Goal: Task Accomplishment & Management: Use online tool/utility

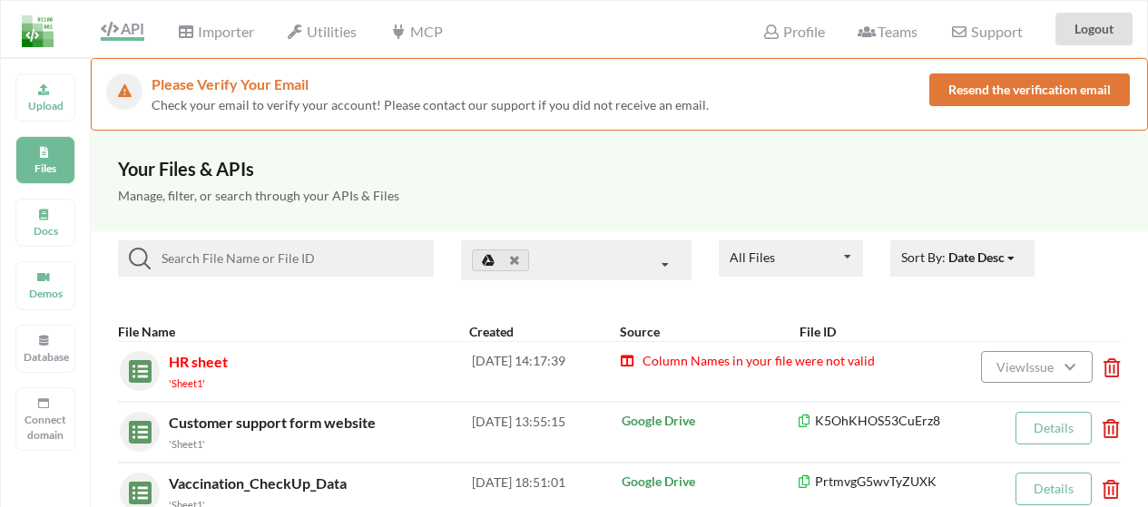
scroll to position [98, 0]
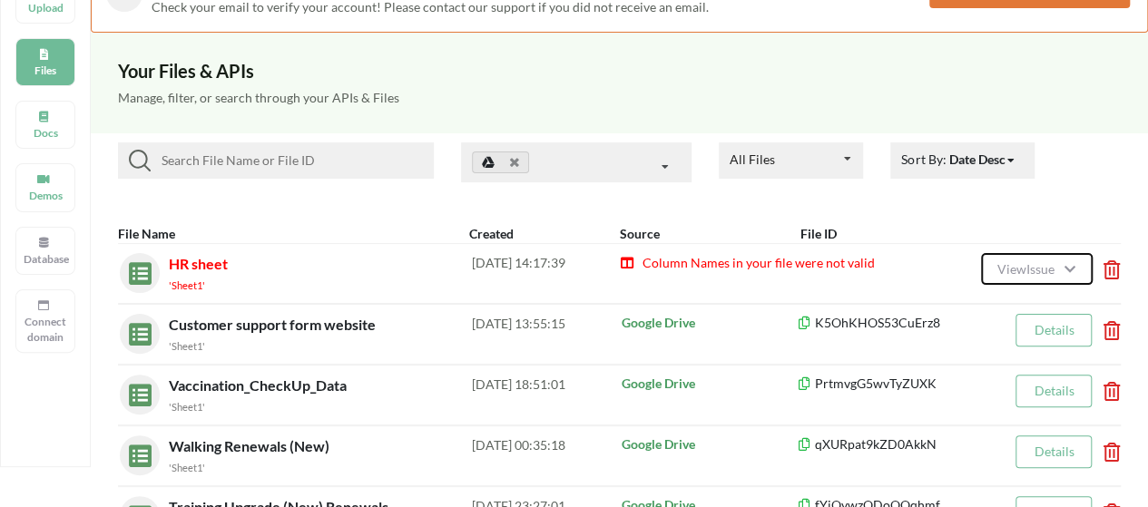
click at [1019, 269] on span "View Issue" at bounding box center [1028, 268] width 63 height 15
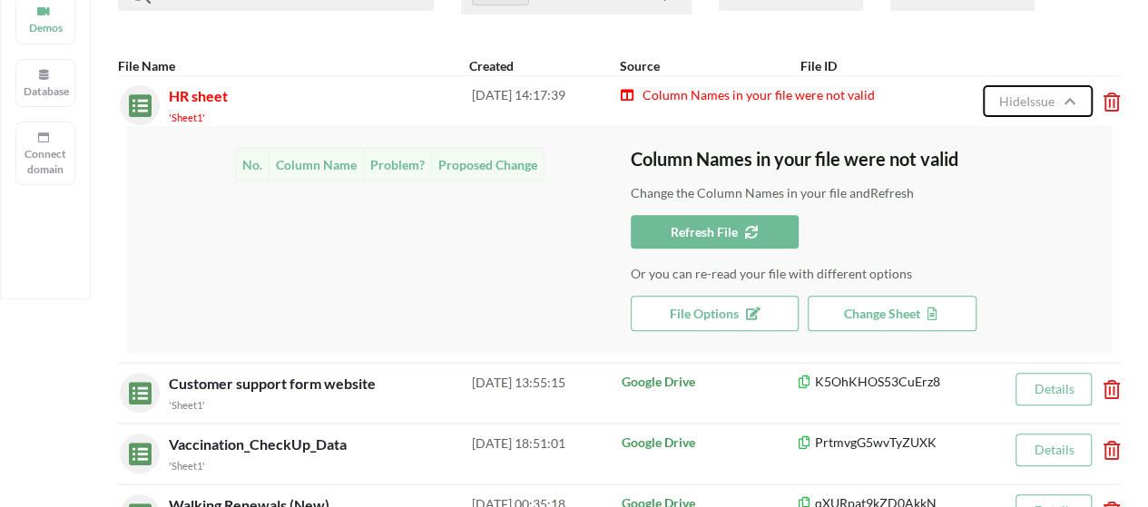
scroll to position [267, 0]
click at [390, 164] on td "Problem?" at bounding box center [397, 163] width 68 height 33
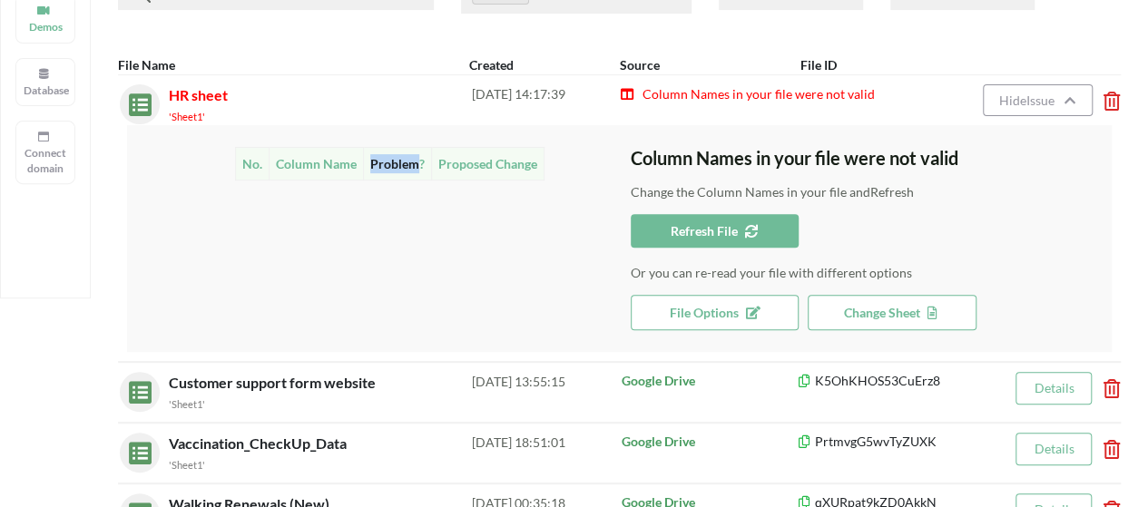
click at [390, 164] on td "Problem?" at bounding box center [397, 163] width 68 height 33
click at [412, 231] on div "No. Column Name Problem? Proposed Change" at bounding box center [390, 238] width 482 height 183
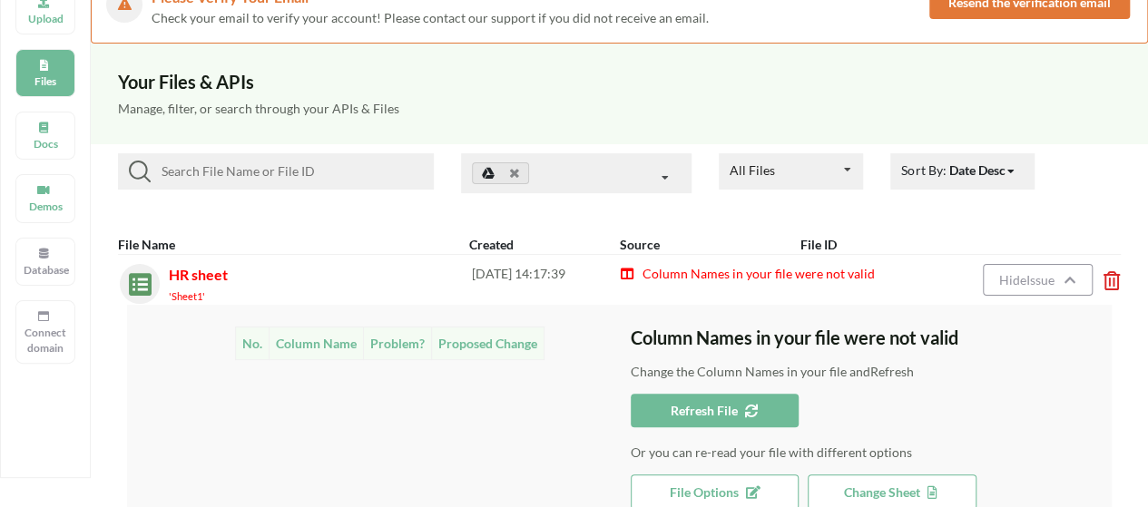
scroll to position [89, 0]
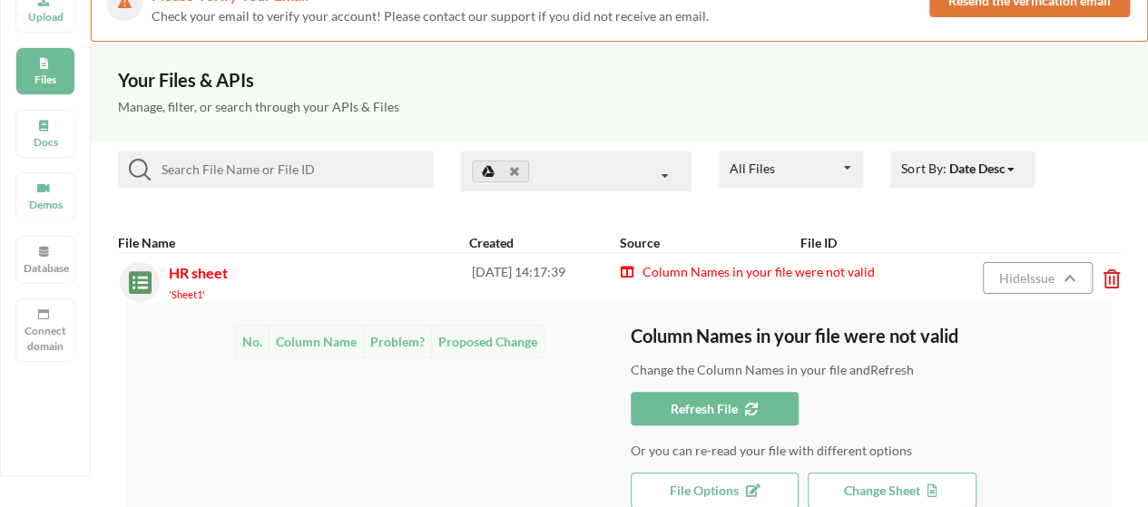
click at [712, 278] on span "Column Names in your file were not valid" at bounding box center [758, 271] width 234 height 15
click at [745, 300] on div "Column Names in your file were not valid" at bounding box center [768, 282] width 296 height 40
click at [1037, 285] on button "Hide Issue" at bounding box center [1037, 278] width 109 height 32
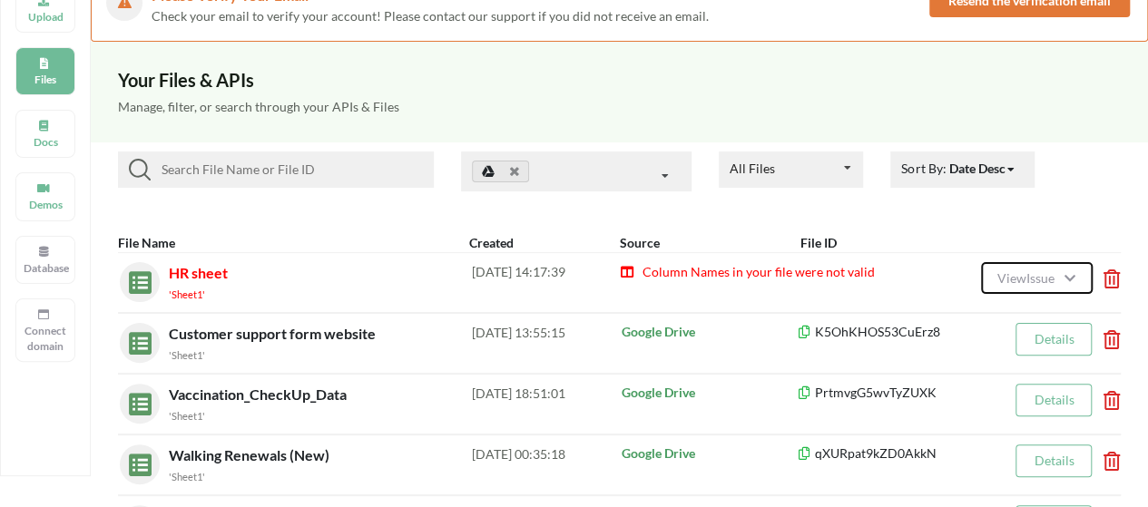
click at [1037, 285] on button "View Issue" at bounding box center [1036, 278] width 111 height 32
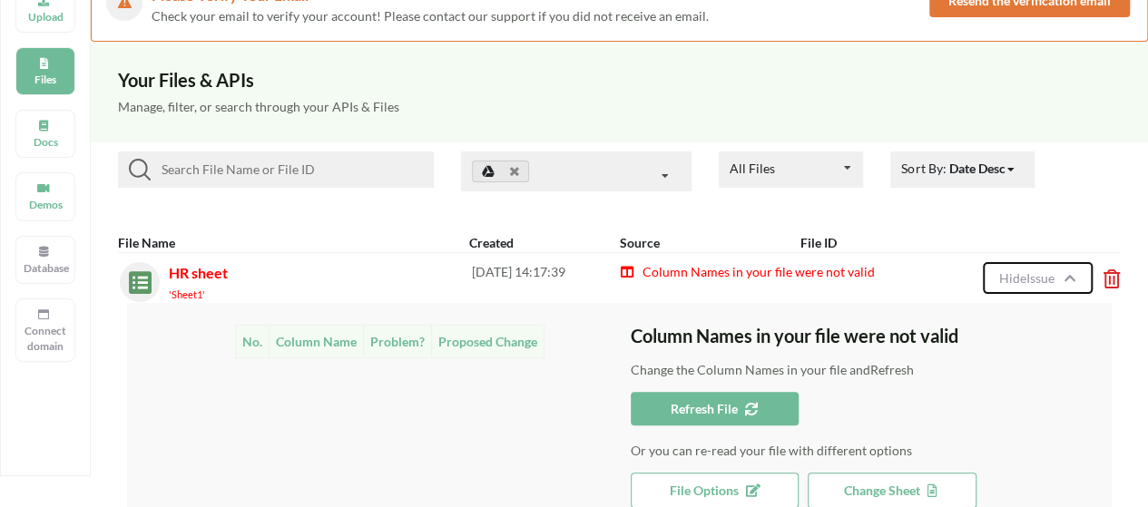
click at [1037, 285] on button "Hide Issue" at bounding box center [1037, 278] width 109 height 32
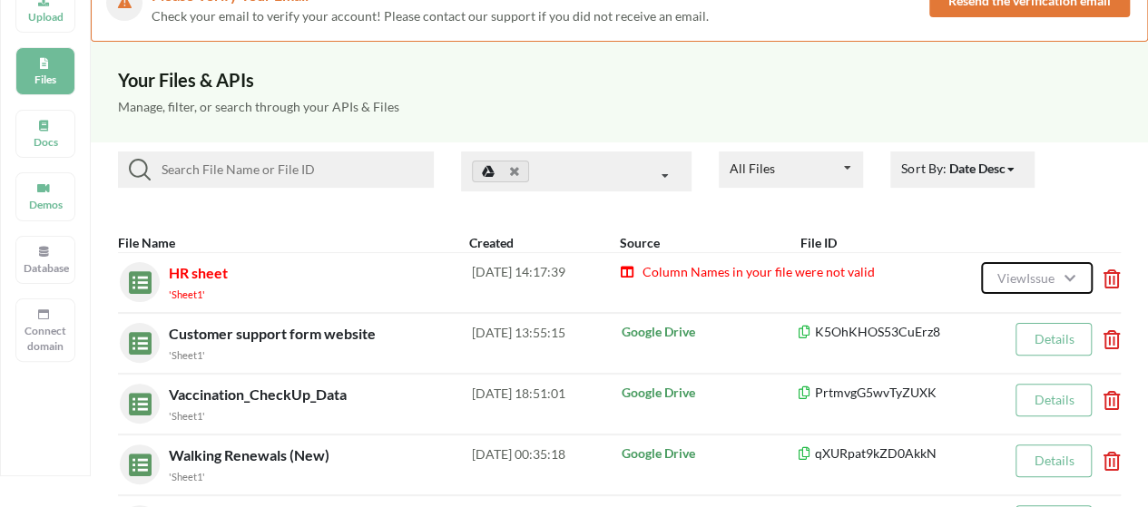
click at [1037, 285] on button "View Issue" at bounding box center [1036, 278] width 111 height 32
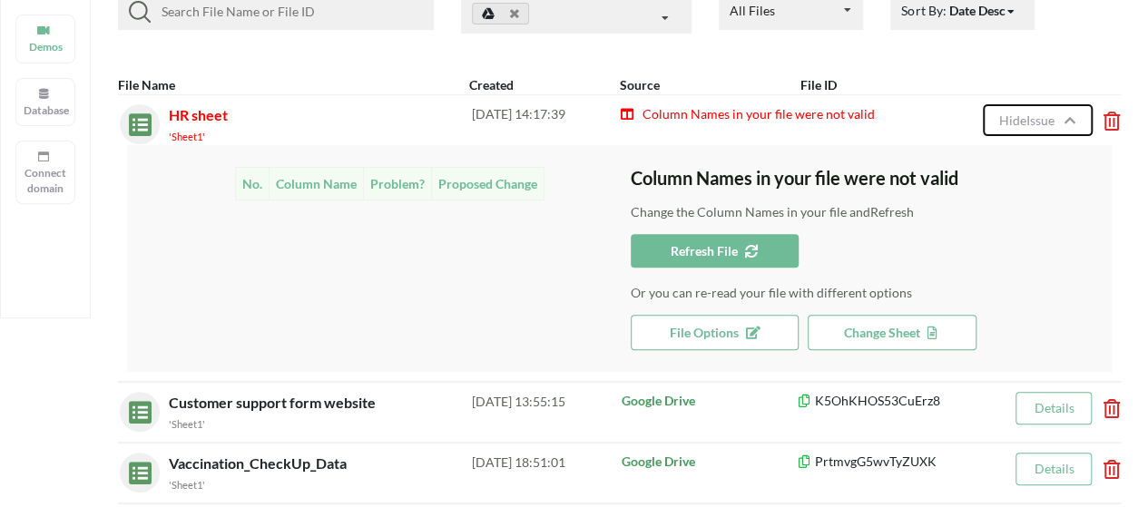
scroll to position [245, 0]
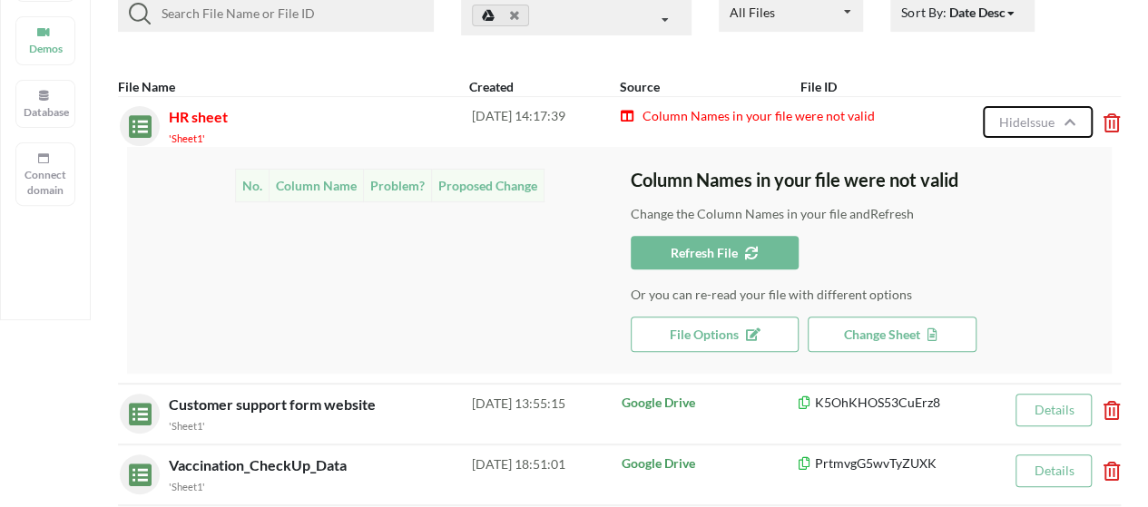
click at [1036, 135] on button "Hide Issue" at bounding box center [1037, 122] width 109 height 32
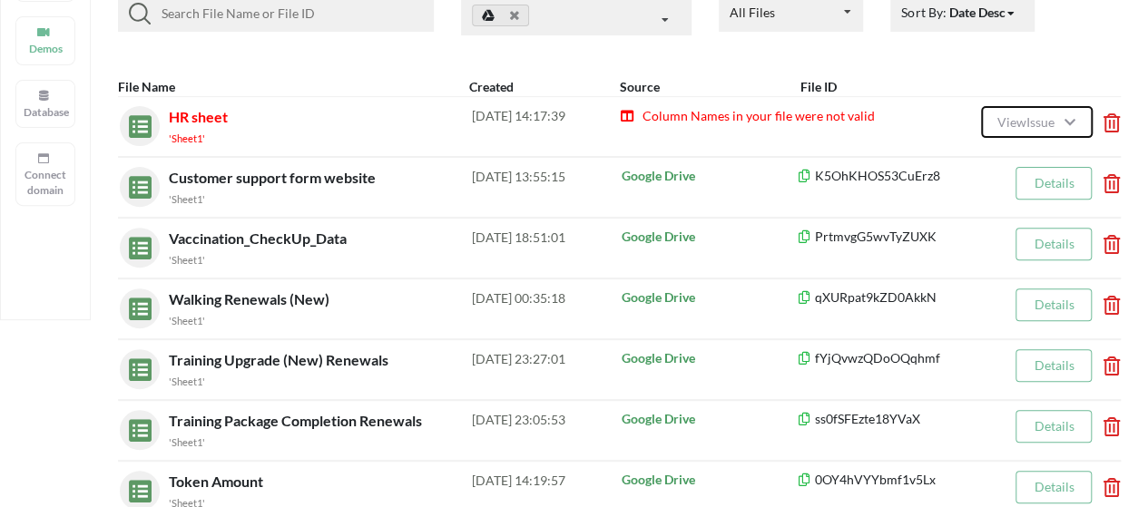
click at [1036, 135] on button "View Issue" at bounding box center [1036, 122] width 111 height 32
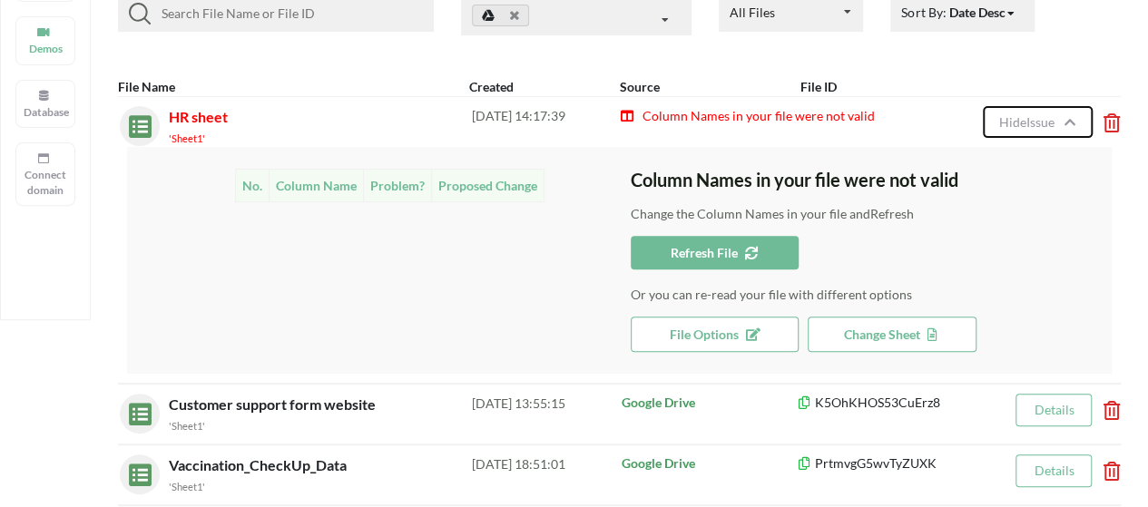
click at [1023, 125] on span "Hide Issue" at bounding box center [1028, 121] width 61 height 15
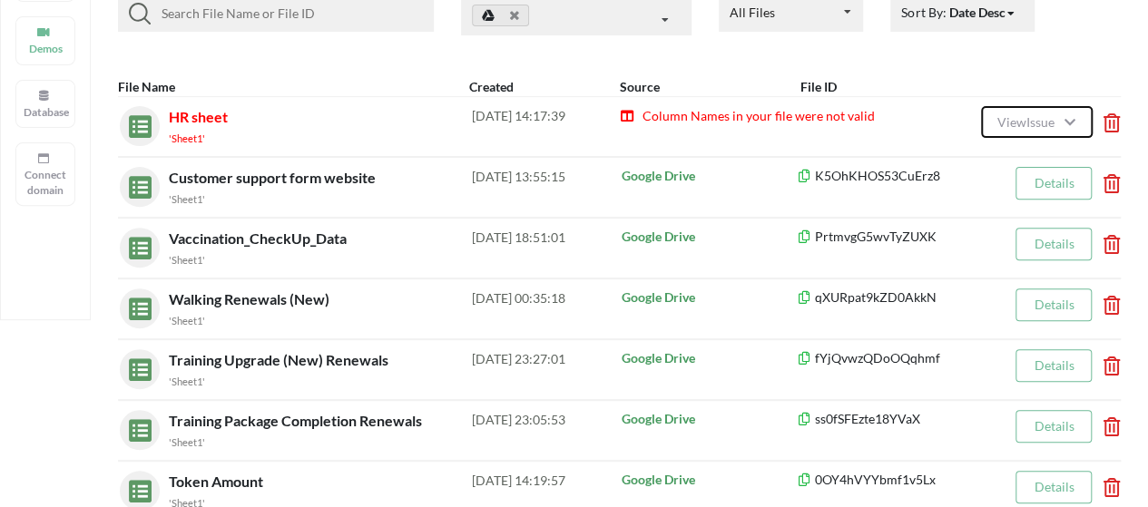
click at [1023, 125] on span "View Issue" at bounding box center [1028, 121] width 63 height 15
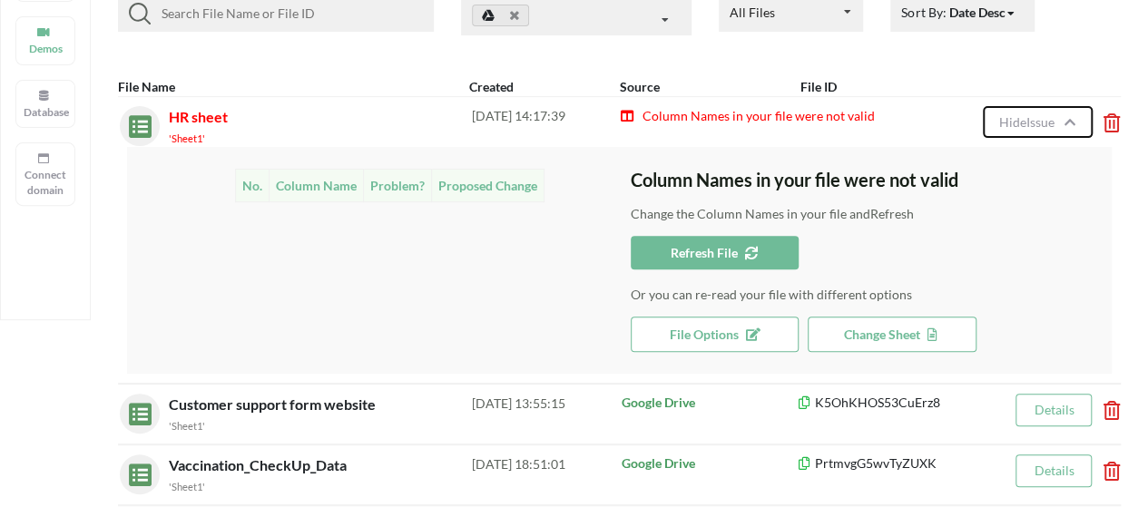
click at [1023, 125] on span "Hide Issue" at bounding box center [1028, 121] width 61 height 15
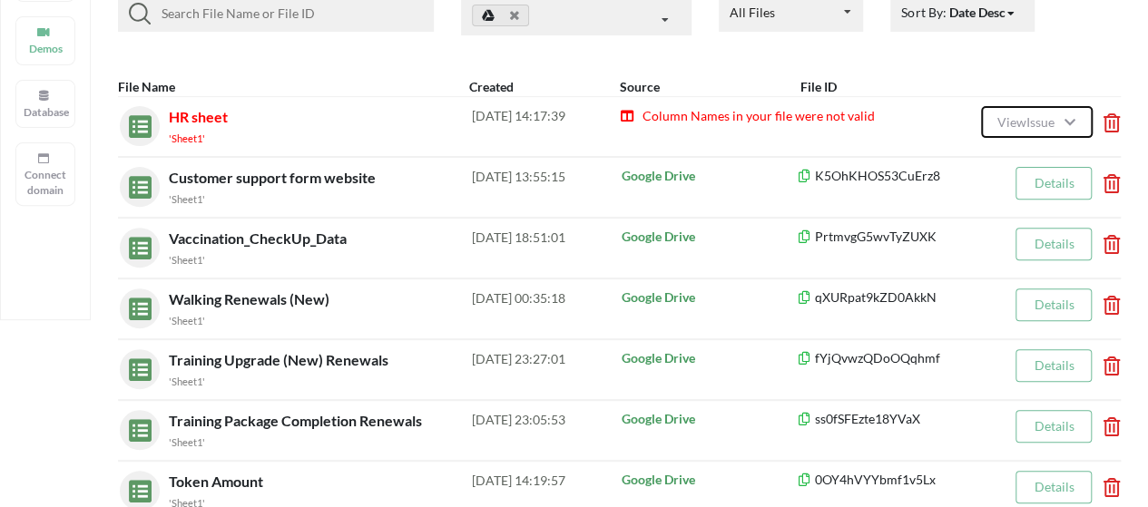
click at [1023, 125] on span "View Issue" at bounding box center [1028, 121] width 63 height 15
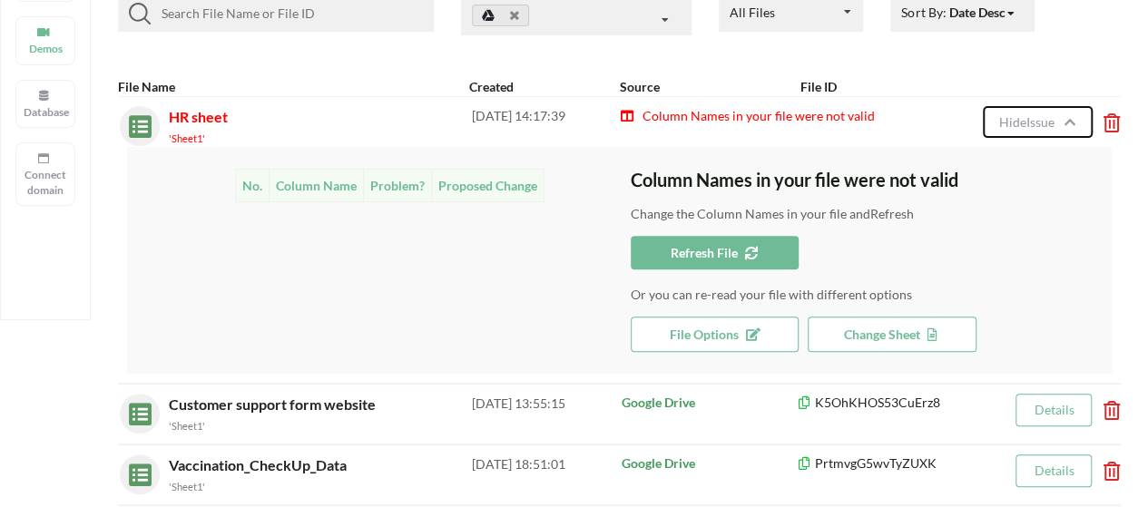
click at [1047, 127] on span "Hide Issue" at bounding box center [1028, 121] width 61 height 15
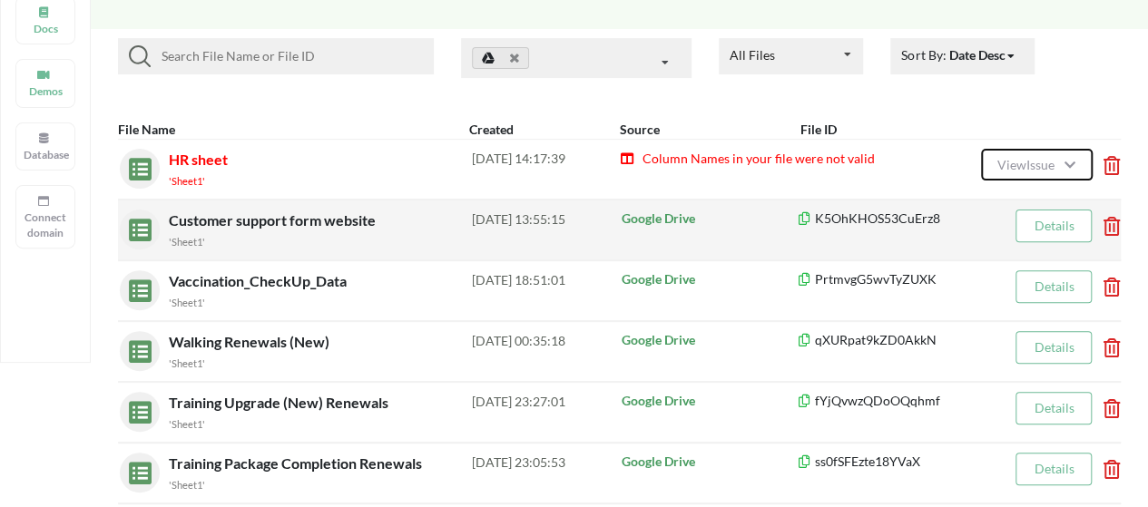
scroll to position [201, 0]
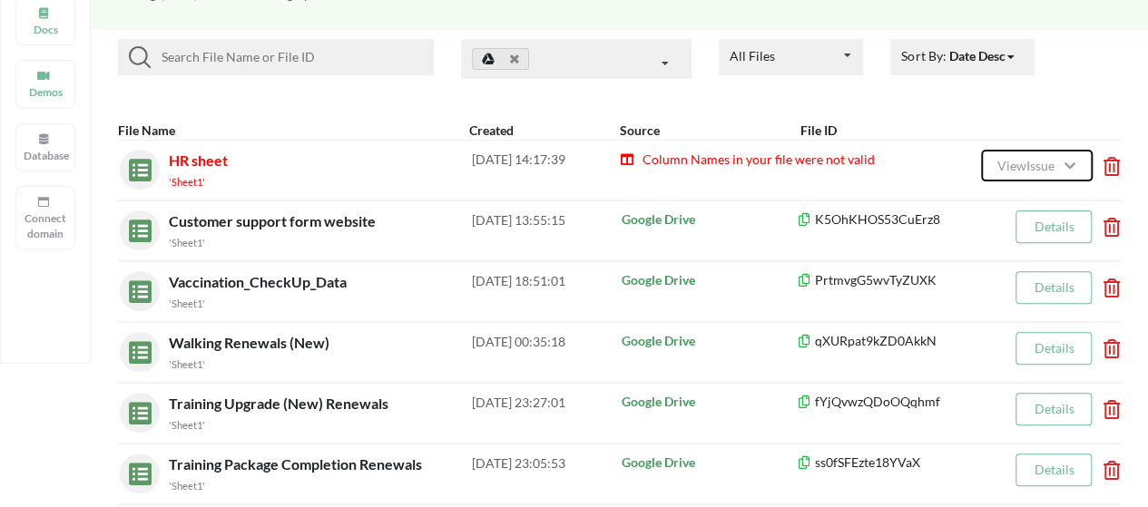
click at [1002, 168] on span "View Issue" at bounding box center [1028, 165] width 63 height 15
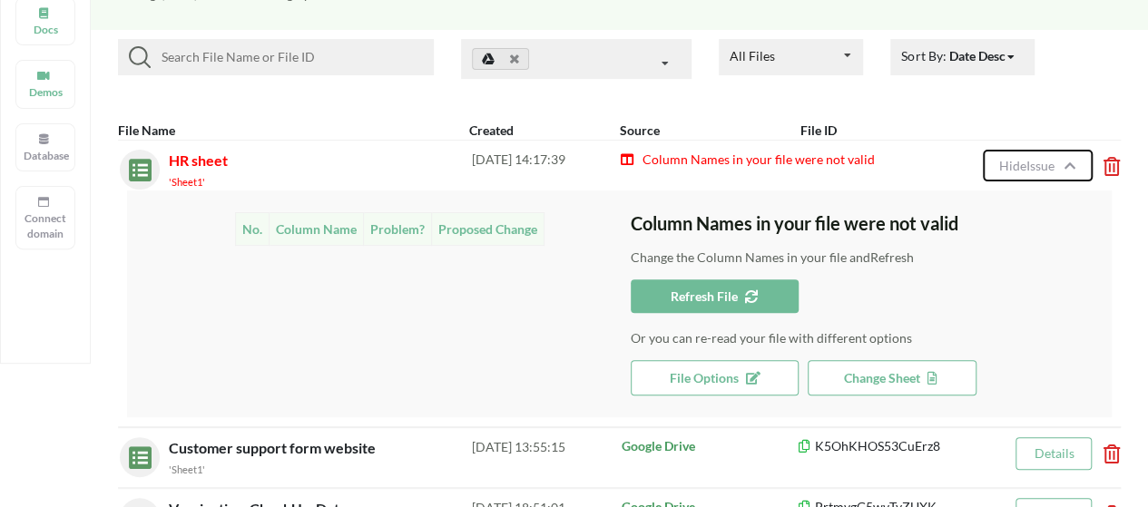
click at [1002, 168] on span "Hide Issue" at bounding box center [1028, 165] width 61 height 15
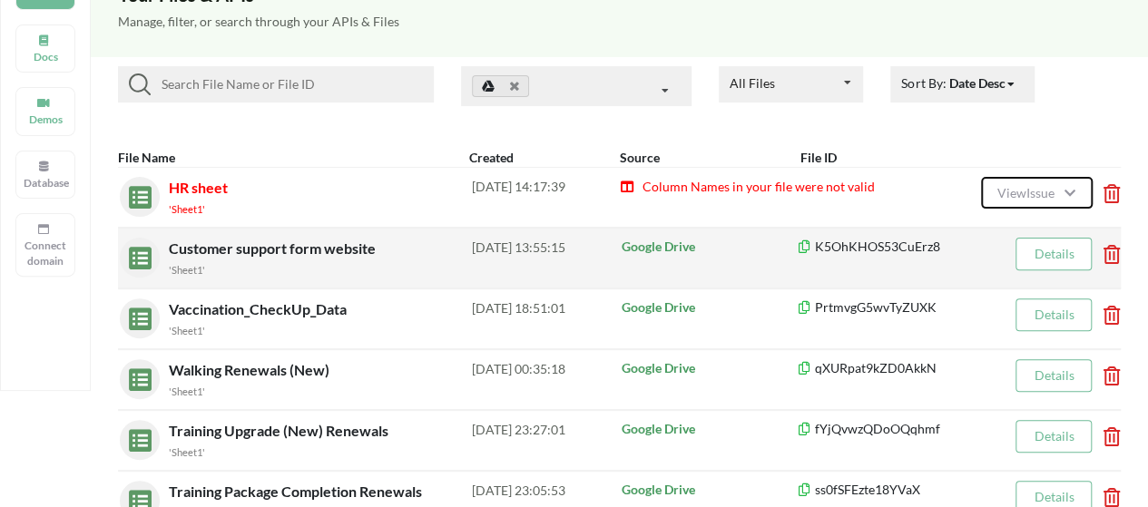
scroll to position [172, 0]
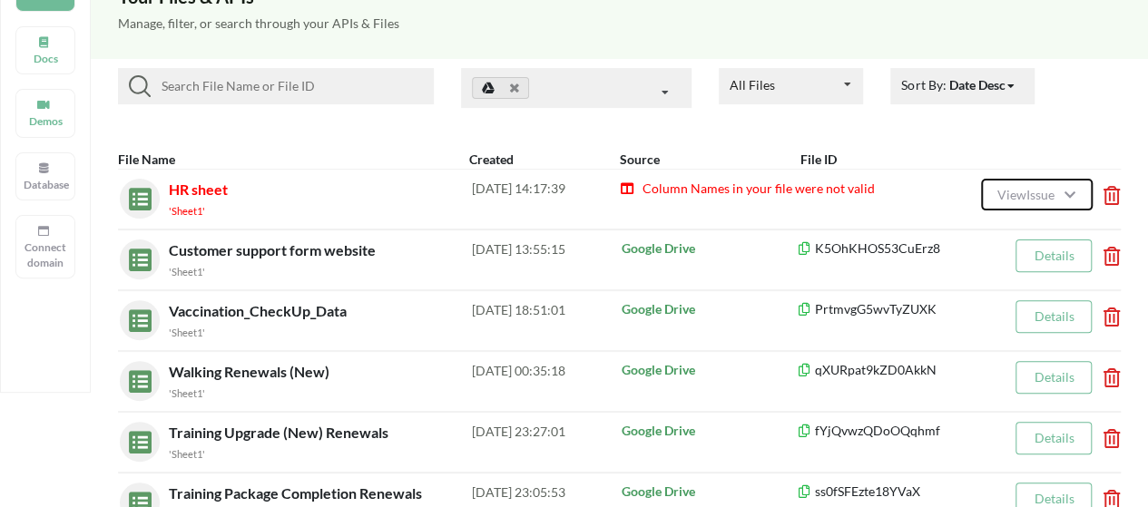
click at [984, 191] on button "View Issue" at bounding box center [1036, 195] width 111 height 32
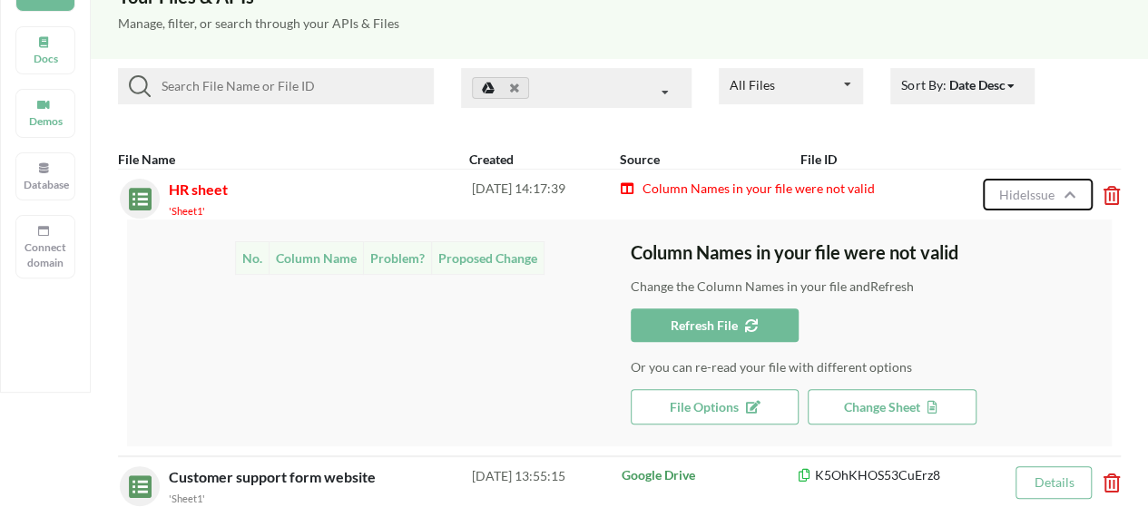
click at [984, 191] on button "Hide Issue" at bounding box center [1037, 195] width 109 height 32
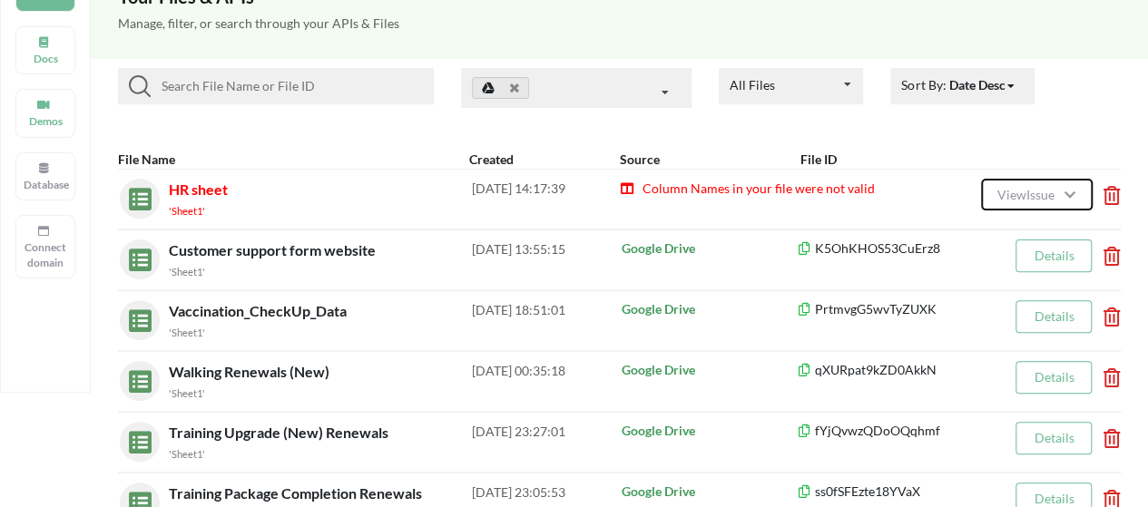
scroll to position [130, 0]
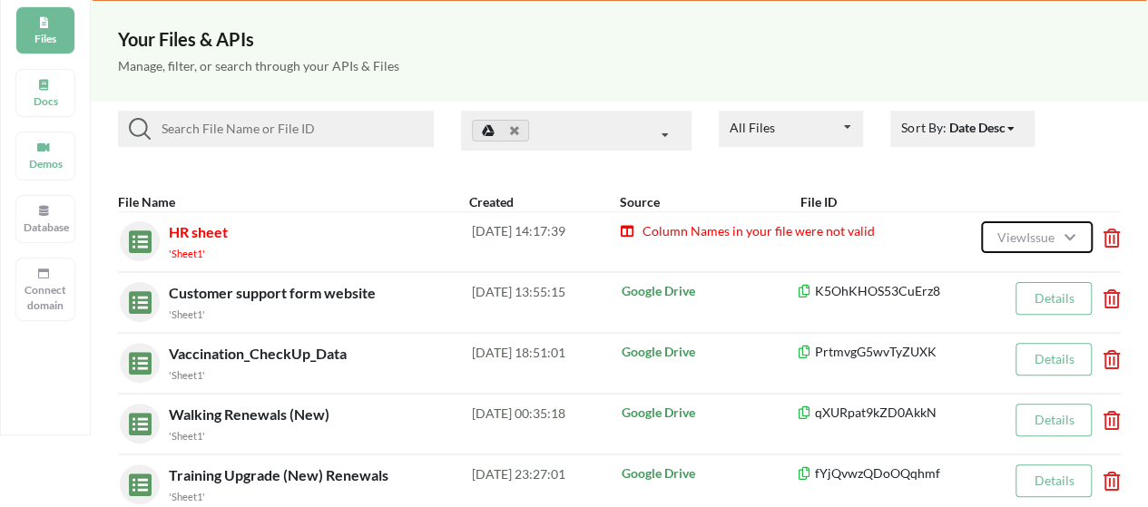
click at [1037, 232] on span "View Issue" at bounding box center [1028, 237] width 63 height 15
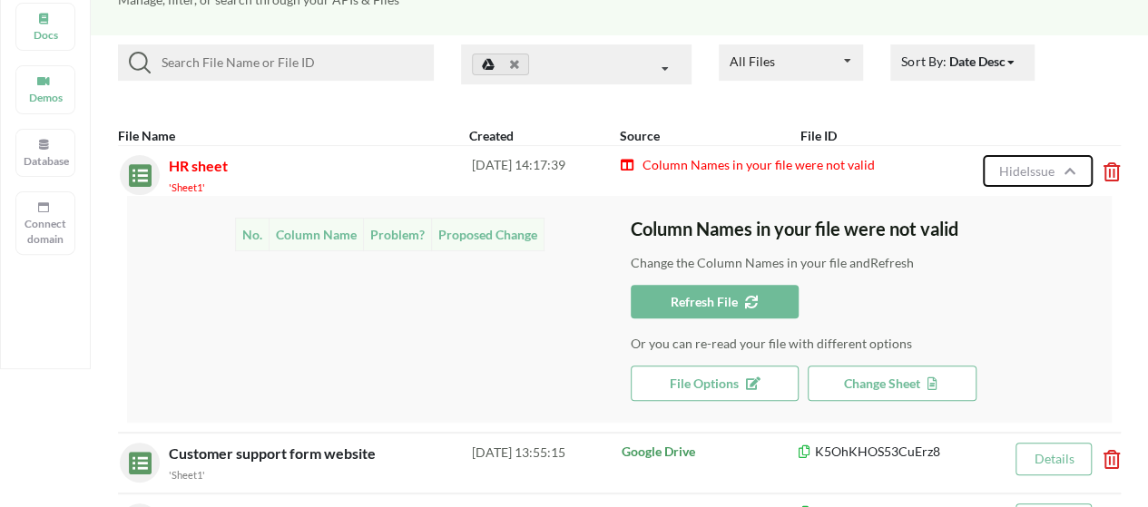
scroll to position [197, 0]
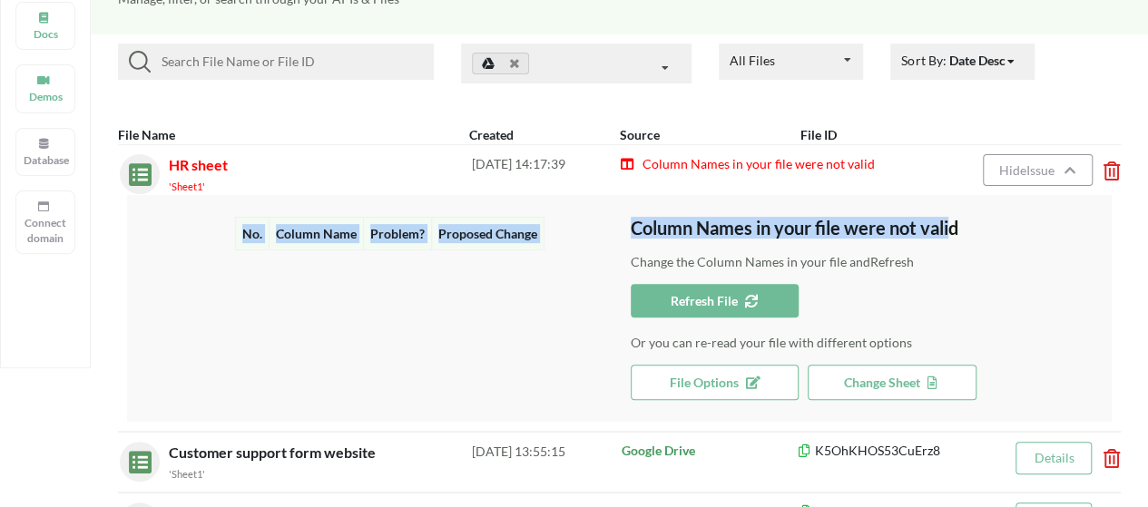
drag, startPoint x: 624, startPoint y: 229, endPoint x: 955, endPoint y: 235, distance: 331.3
click at [955, 235] on div "No. Column Name Problem? Proposed Change Column Names in your file were not val…" at bounding box center [630, 308] width 963 height 183
click at [955, 235] on h3 "Column Names in your file were not valid" at bounding box center [872, 228] width 482 height 22
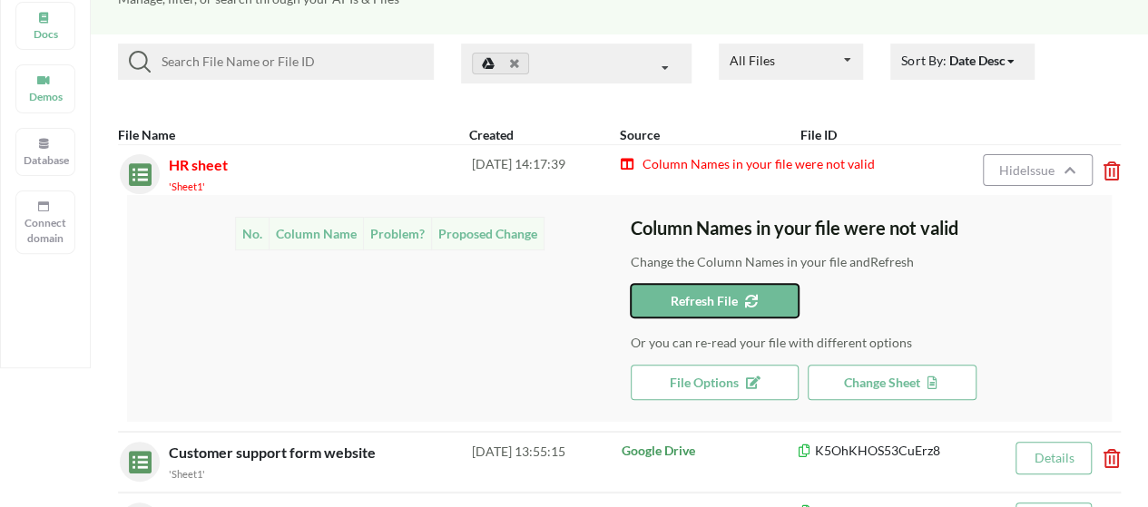
click at [732, 304] on span "Refresh File" at bounding box center [715, 300] width 88 height 15
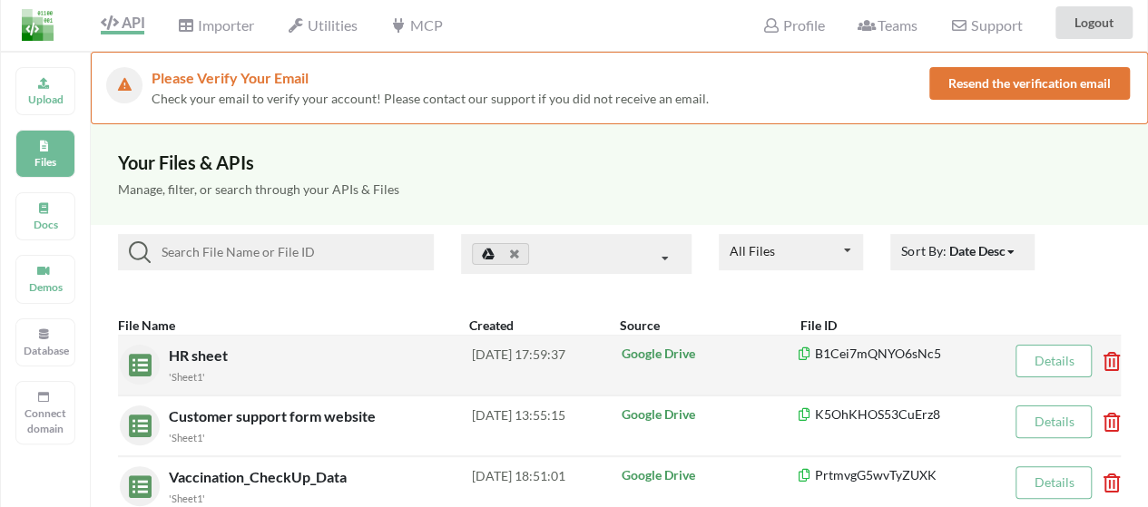
scroll to position [0, 0]
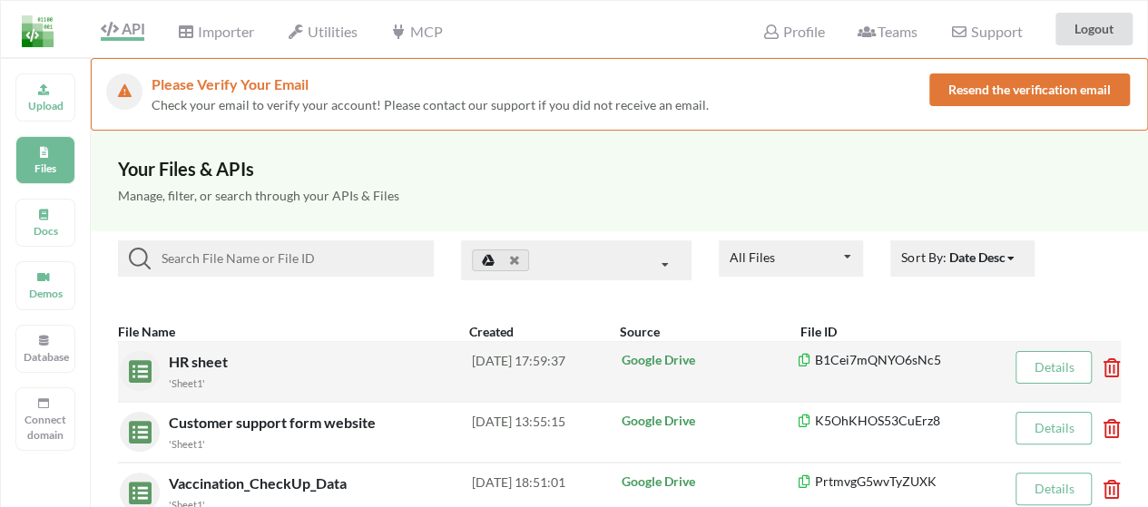
click at [730, 161] on h3 "Your Files & APIs" at bounding box center [619, 169] width 1003 height 22
click at [613, 162] on h3 "Your Files & APIs" at bounding box center [619, 169] width 1003 height 22
drag, startPoint x: 400, startPoint y: 202, endPoint x: 460, endPoint y: 211, distance: 60.5
click at [460, 211] on div "Manage, filter, or search through your APIs & Files" at bounding box center [619, 206] width 1057 height 52
